Goal: Information Seeking & Learning: Learn about a topic

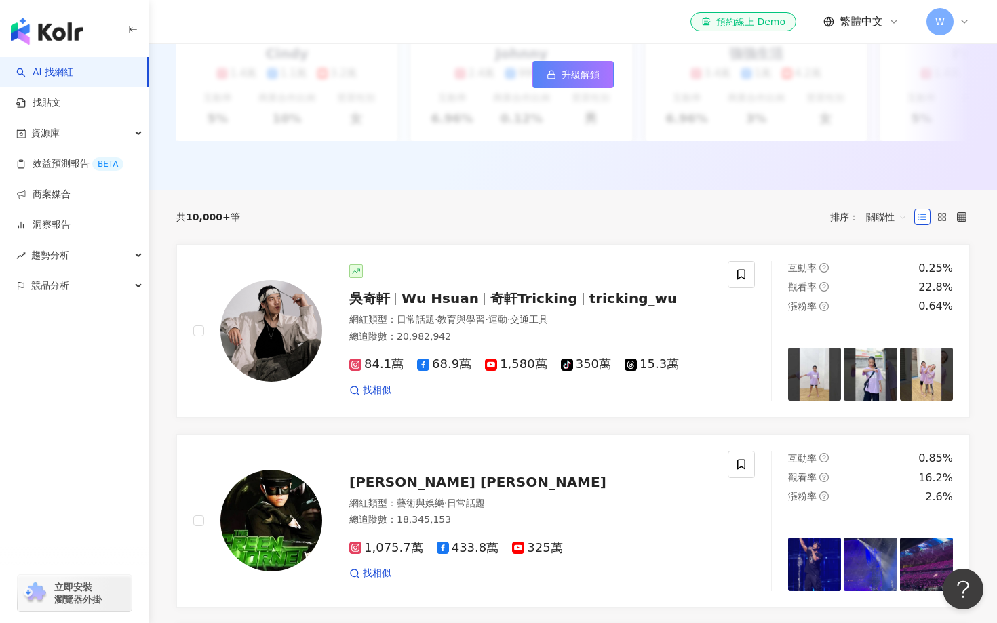
click at [518, 233] on div "共 10,000+ 筆 排序： 關聯性" at bounding box center [572, 217] width 793 height 54
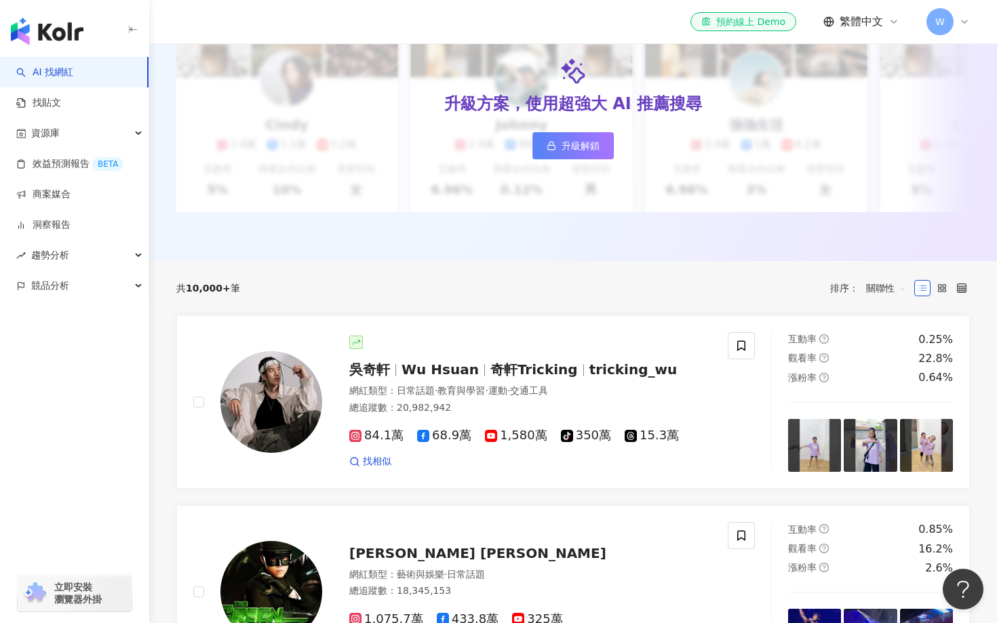
scroll to position [272, 0]
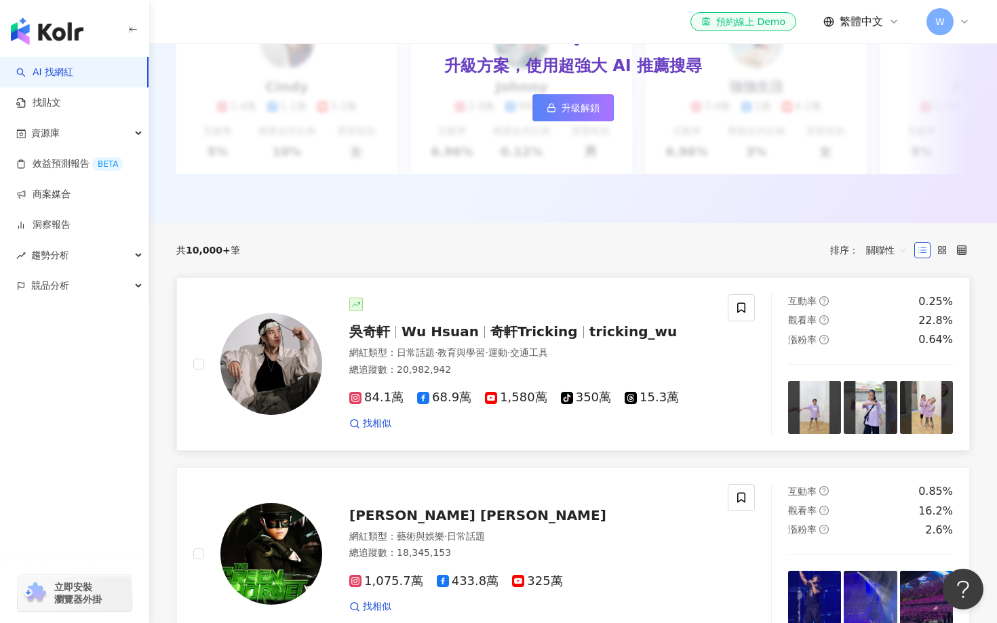
click at [490, 329] on span "奇軒Tricking" at bounding box center [533, 331] width 87 height 16
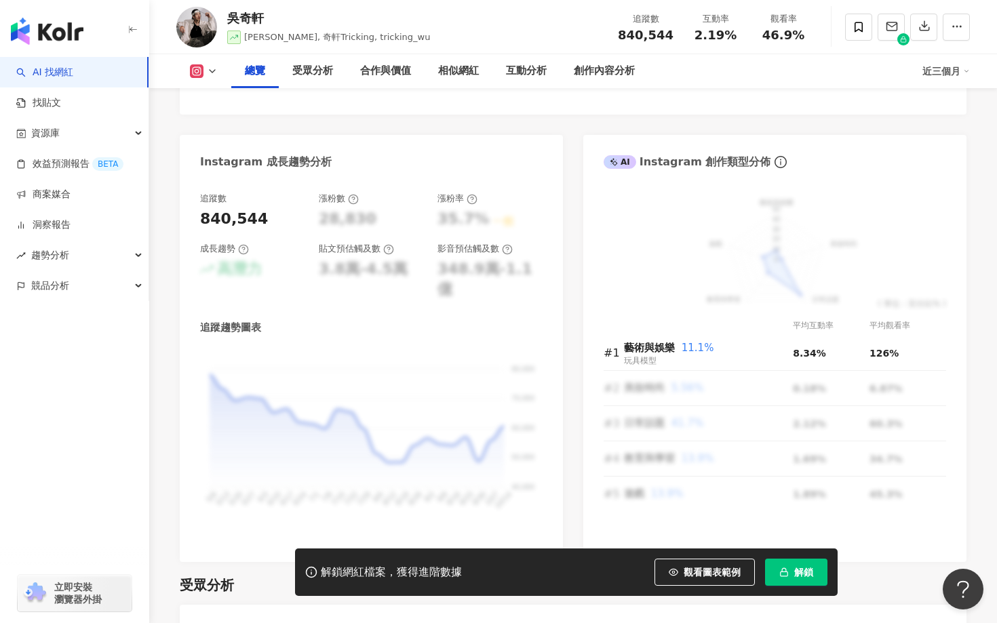
scroll to position [754, 0]
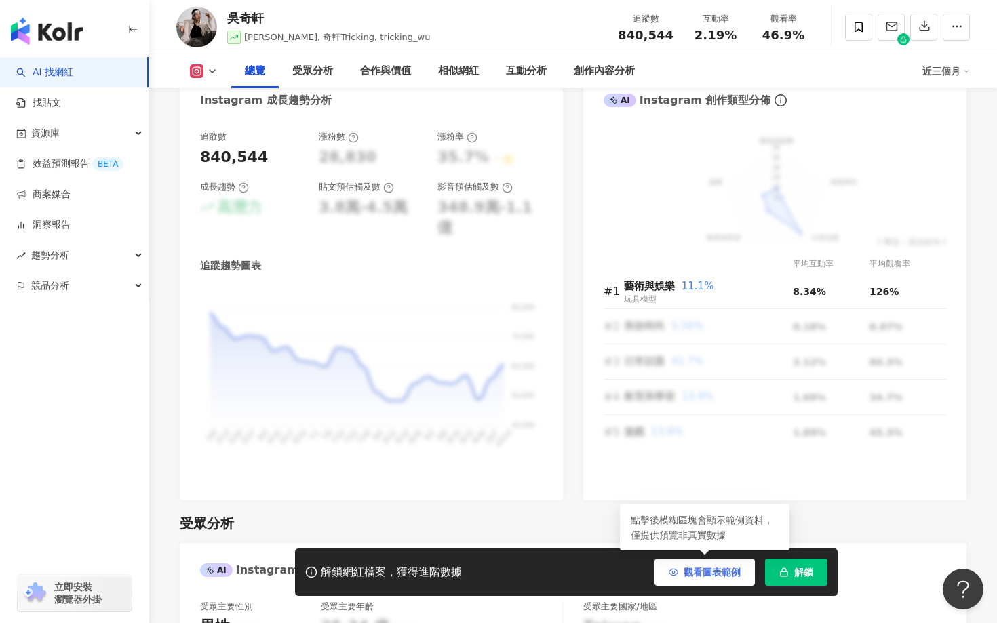
click at [694, 574] on span "觀看圖表範例" at bounding box center [711, 572] width 57 height 11
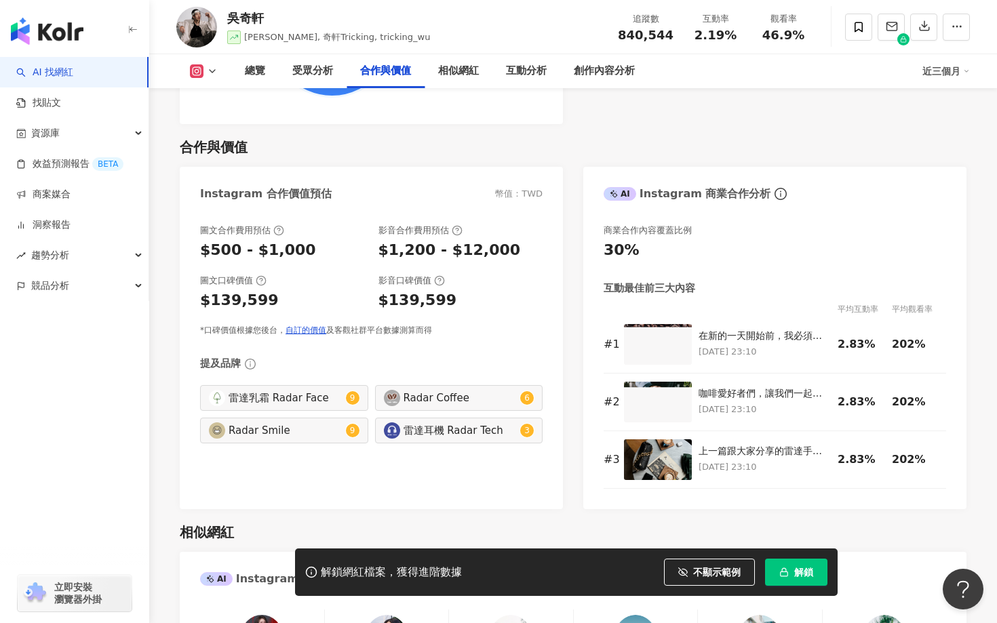
scroll to position [2225, 0]
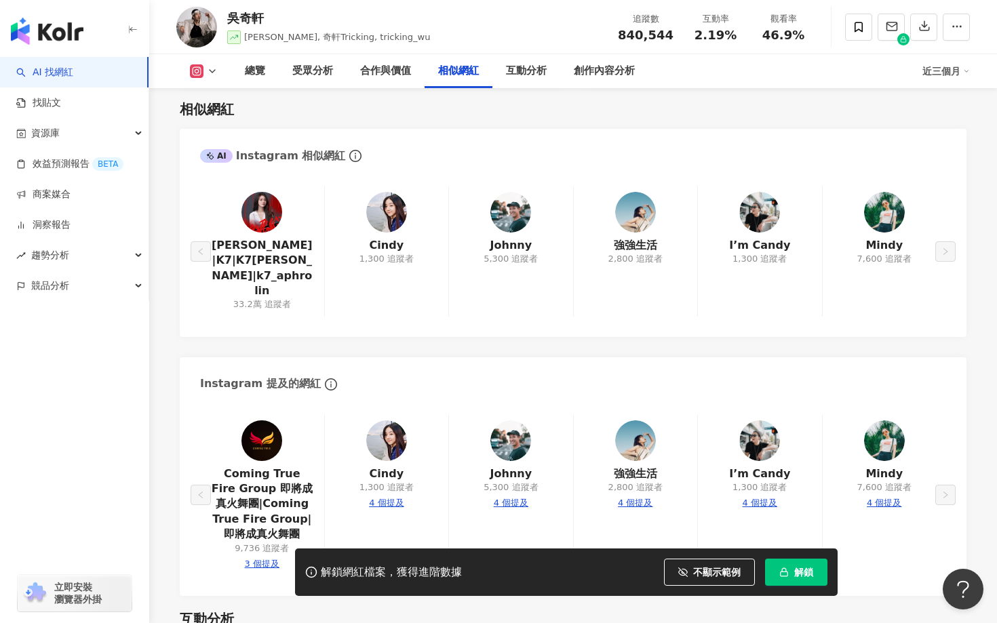
click at [136, 33] on icon "button" at bounding box center [132, 29] width 11 height 11
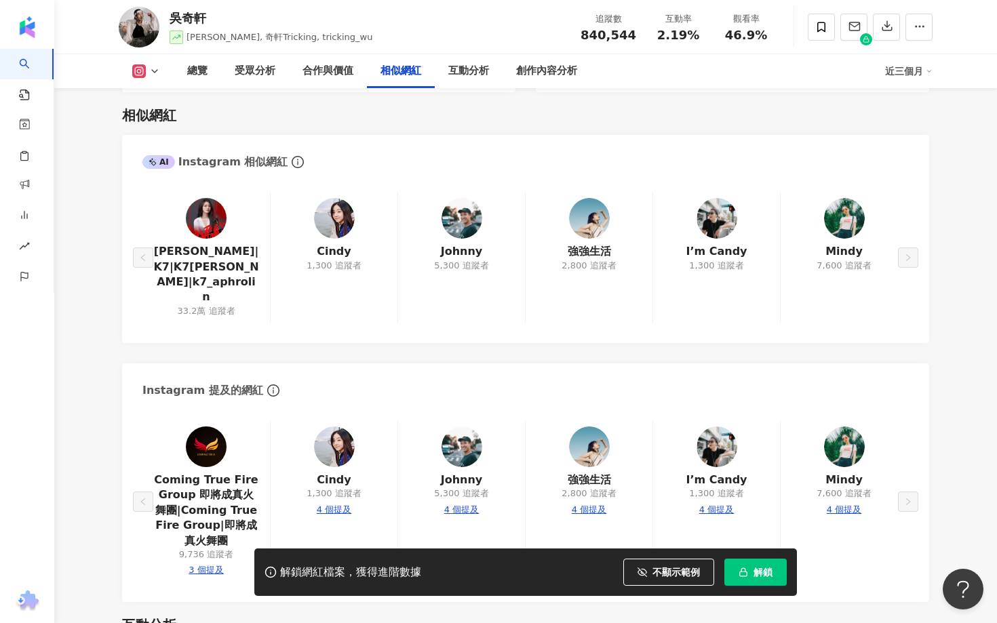
scroll to position [2231, 0]
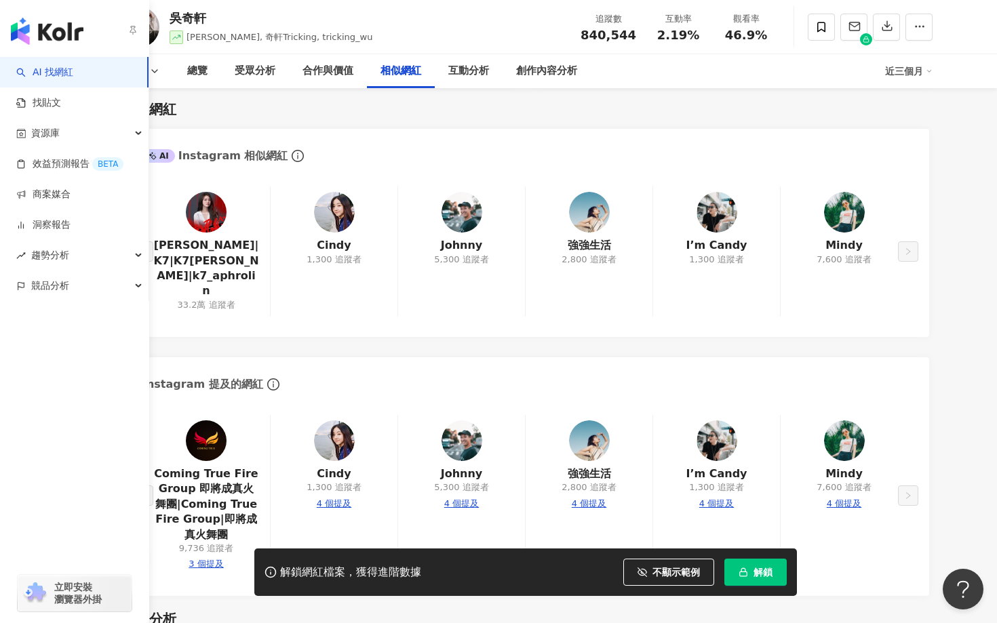
click at [33, 30] on img "button" at bounding box center [47, 31] width 73 height 27
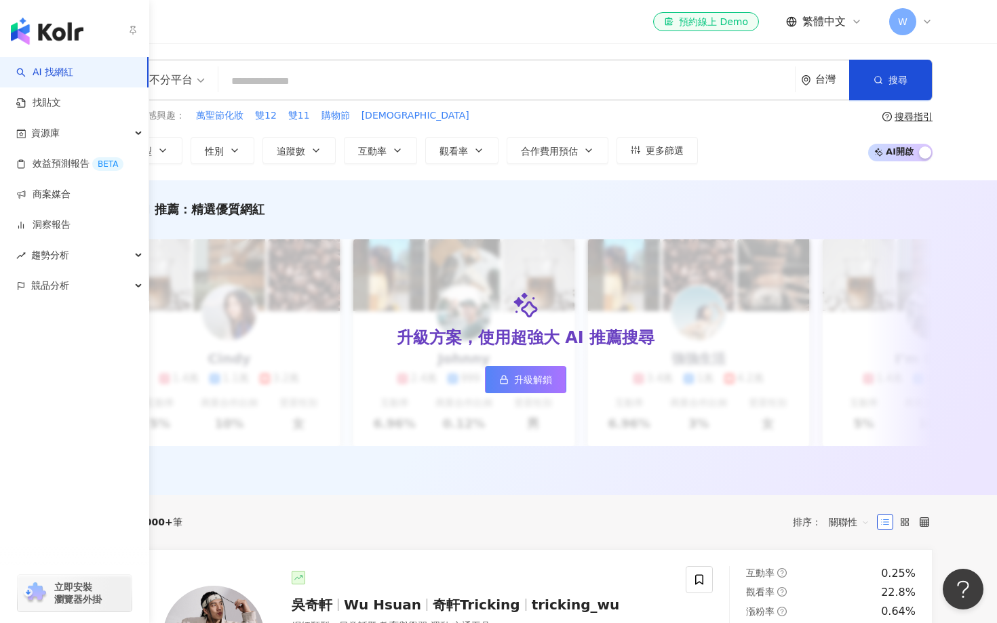
click at [136, 32] on icon "button" at bounding box center [132, 29] width 11 height 11
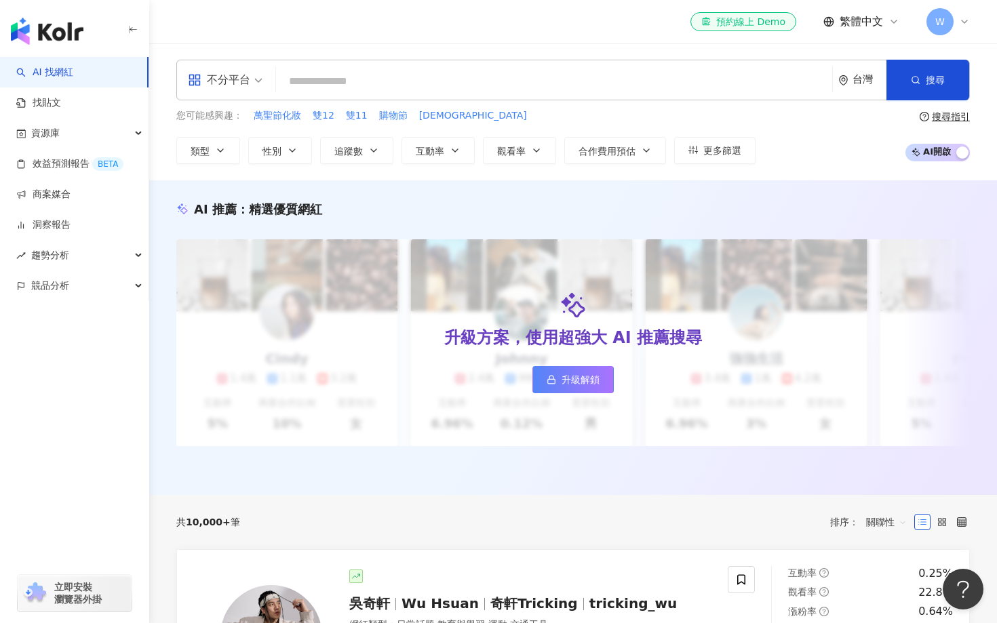
click at [136, 33] on icon "button" at bounding box center [132, 29] width 11 height 11
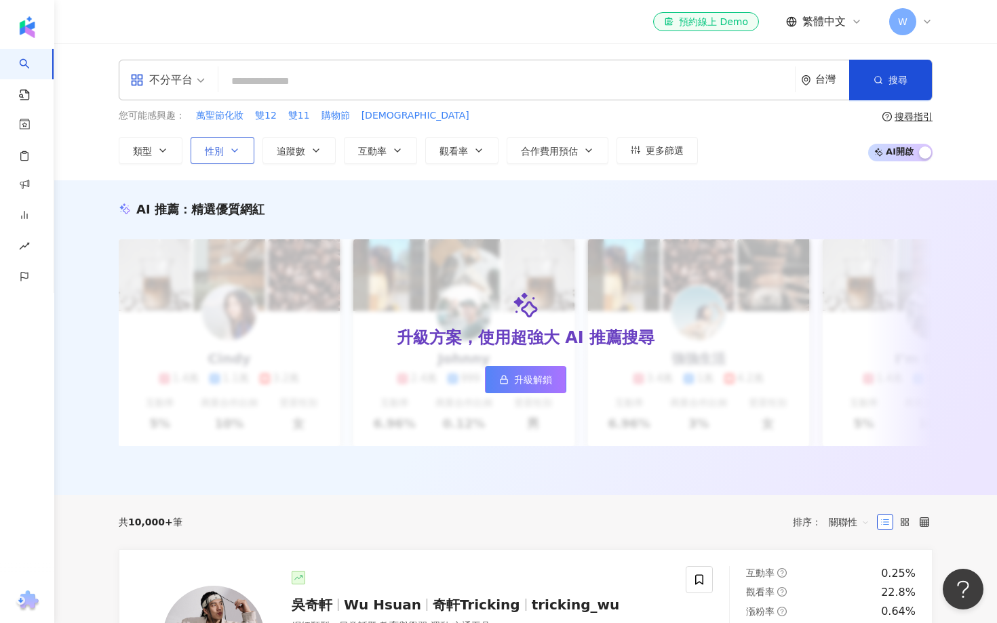
click at [230, 157] on button "性別" at bounding box center [223, 150] width 64 height 27
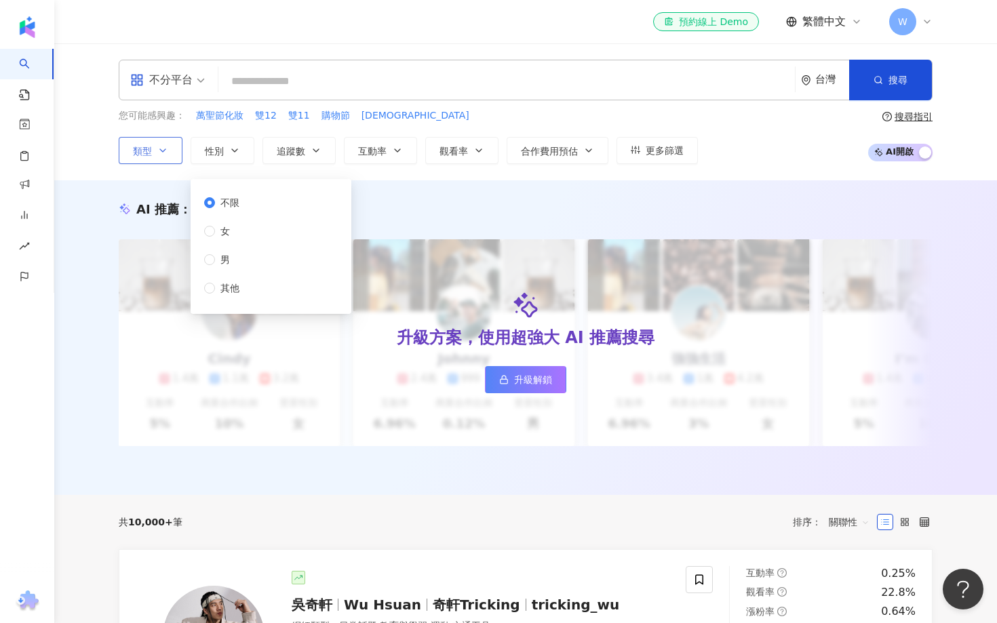
click at [164, 155] on icon "button" at bounding box center [162, 150] width 11 height 11
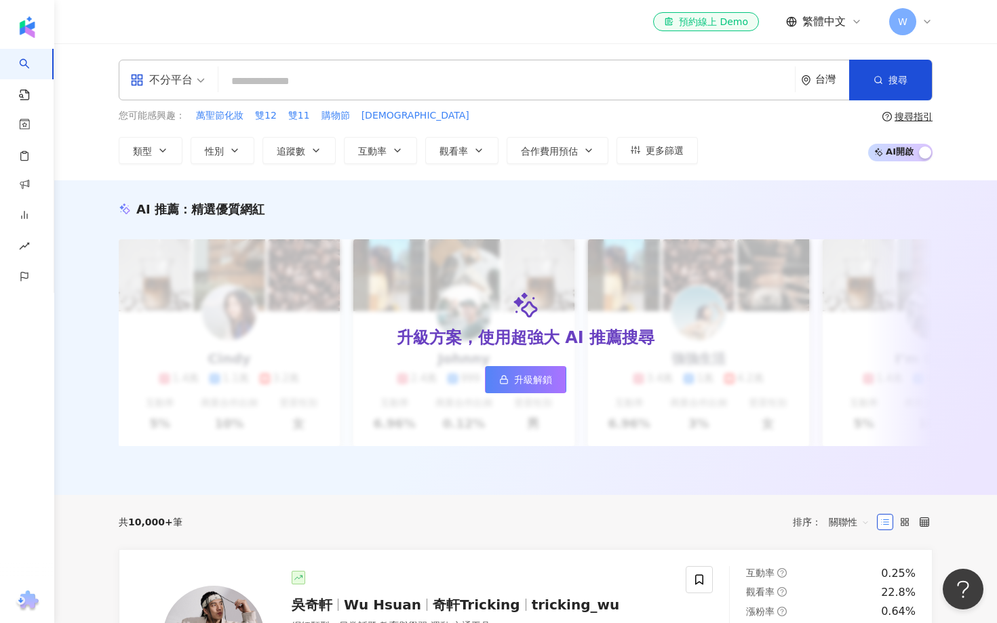
click at [106, 178] on div "不分平台 台灣 搜尋 您可能感興趣： 萬聖節化妝 雙12 雙11 購物節 萬聖 類型 搜尋或選擇您想要的類型： 搜尋 藝術與娛樂 美妝時尚 氣候和環境 日常話…" at bounding box center [525, 111] width 942 height 137
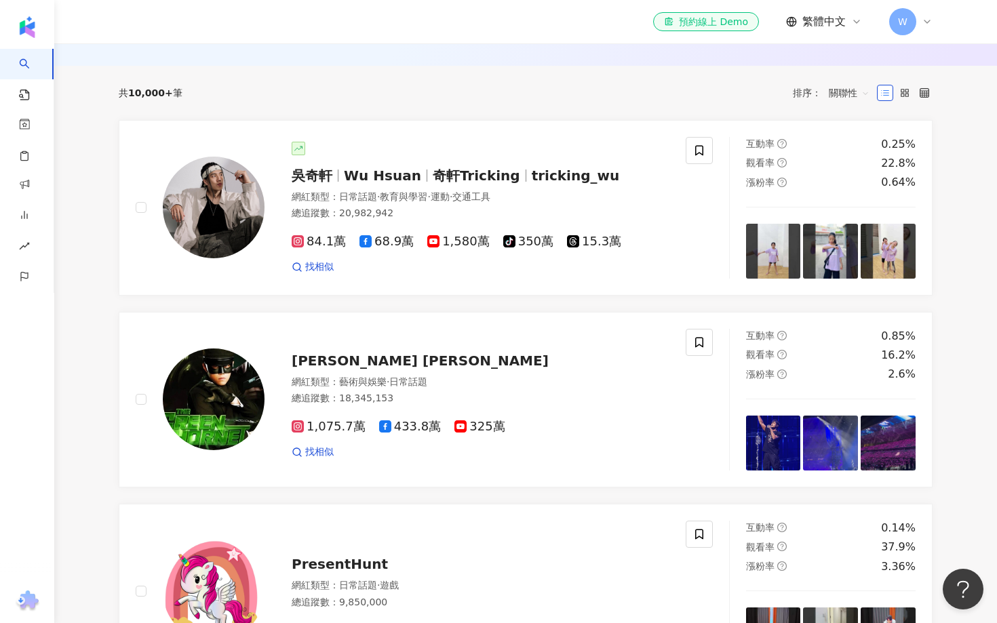
scroll to position [325, 0]
